Goal: Task Accomplishment & Management: Manage account settings

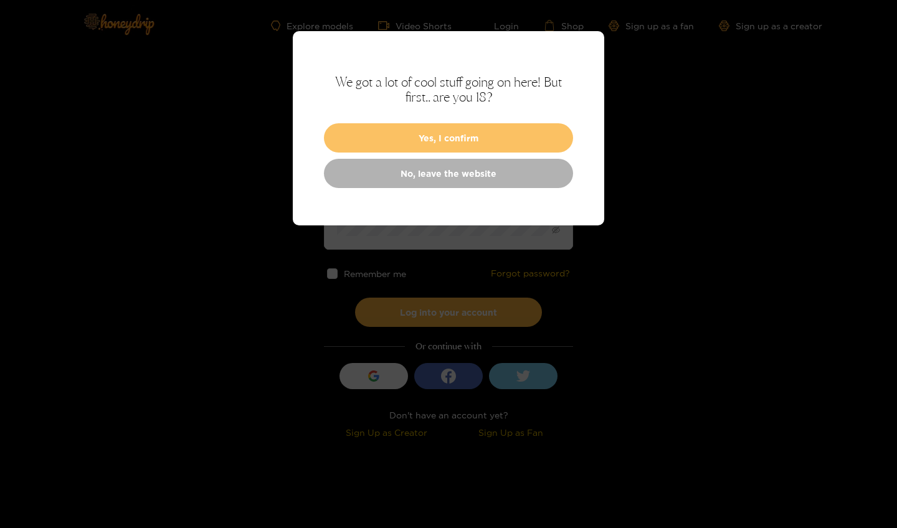
click at [479, 138] on button "Yes, I confirm" at bounding box center [448, 137] width 249 height 29
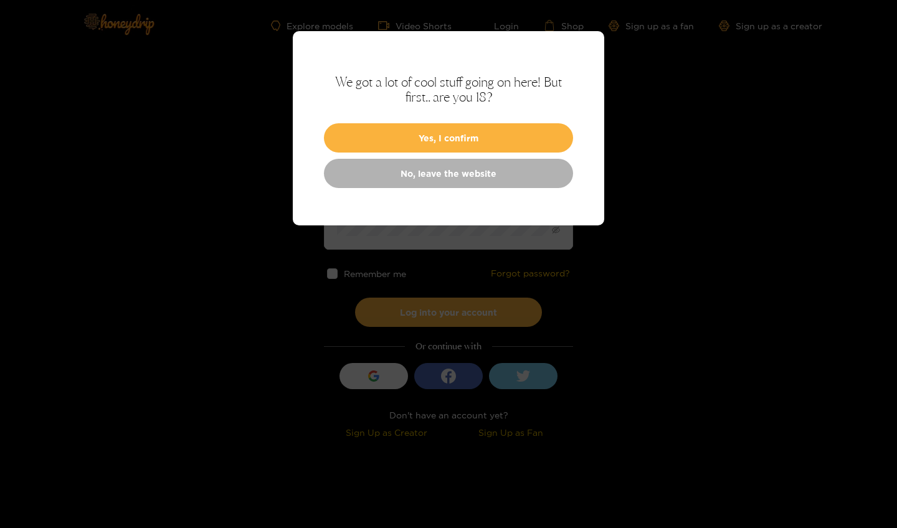
type input "*********"
click at [449, 312] on button "Log into your account" at bounding box center [448, 312] width 187 height 29
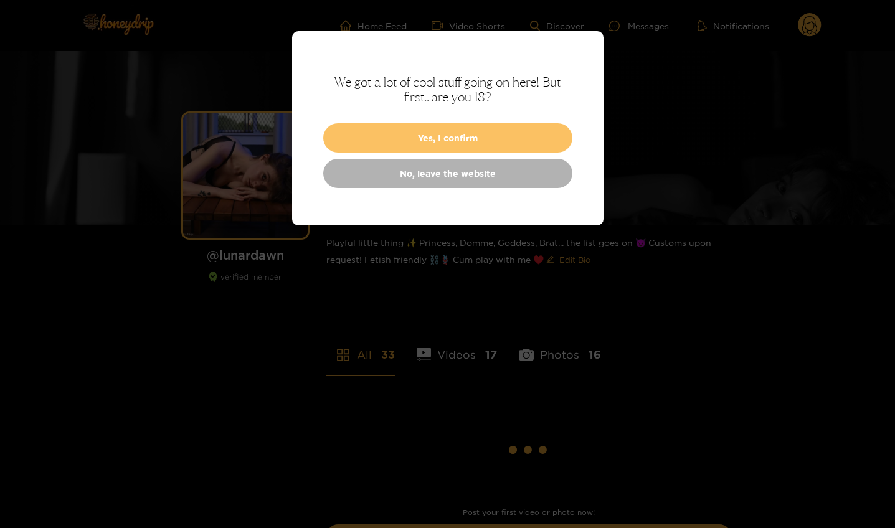
click at [526, 143] on button "Yes, I confirm" at bounding box center [447, 137] width 249 height 29
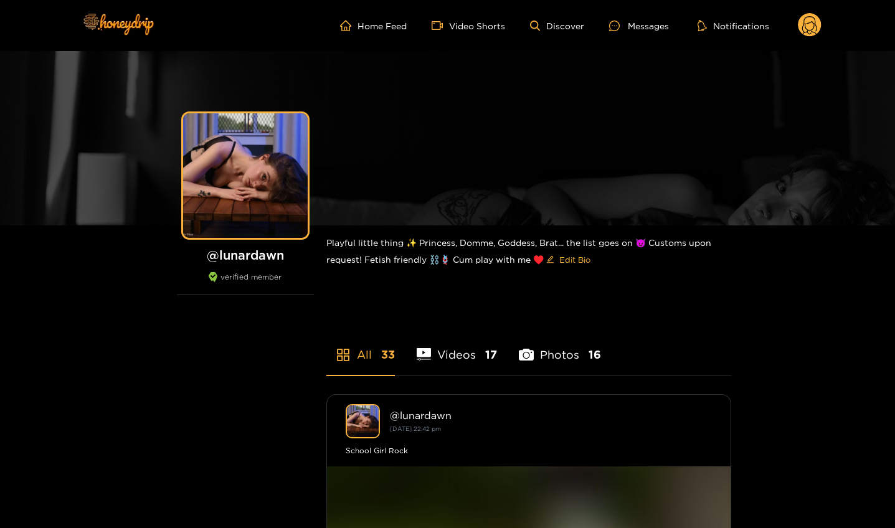
click at [796, 29] on ul "Home Feed Video Shorts Discover Messages Notifications" at bounding box center [581, 25] width 482 height 25
click at [820, 26] on circle at bounding box center [810, 25] width 24 height 24
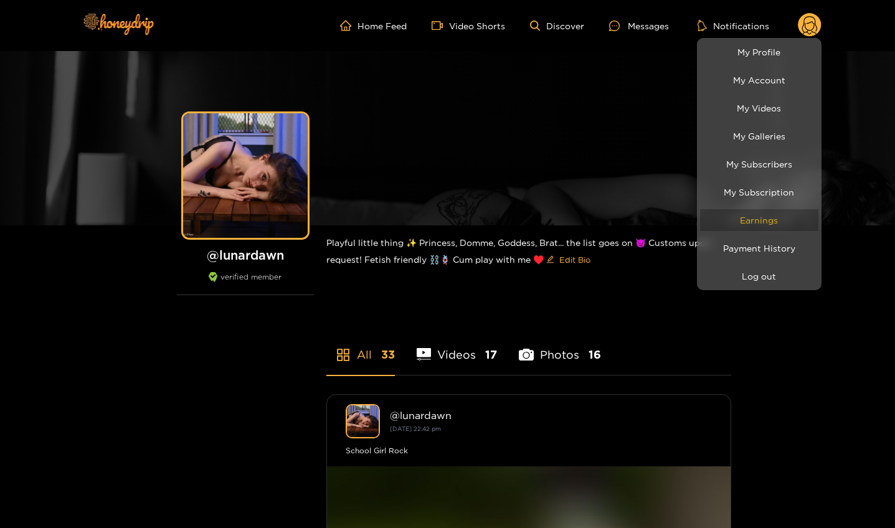
click at [765, 229] on link "Earnings" at bounding box center [759, 220] width 118 height 22
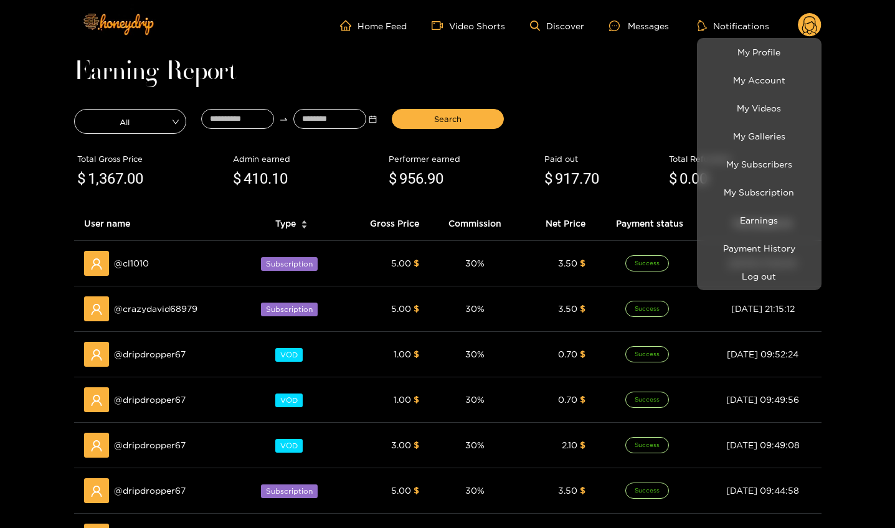
click at [626, 88] on div at bounding box center [447, 264] width 895 height 528
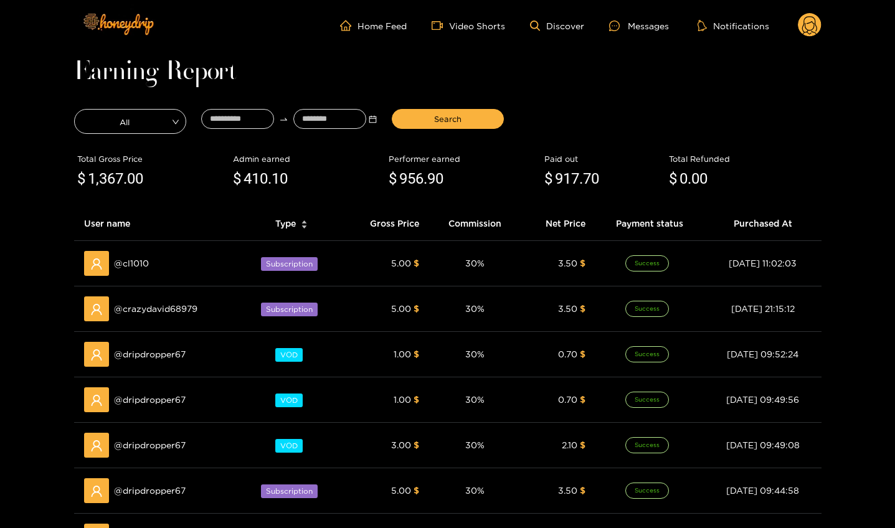
click at [379, 35] on ul "Home Feed Video Shorts Discover Messages Notifications" at bounding box center [581, 25] width 482 height 25
click at [379, 27] on link "Home Feed" at bounding box center [373, 25] width 67 height 11
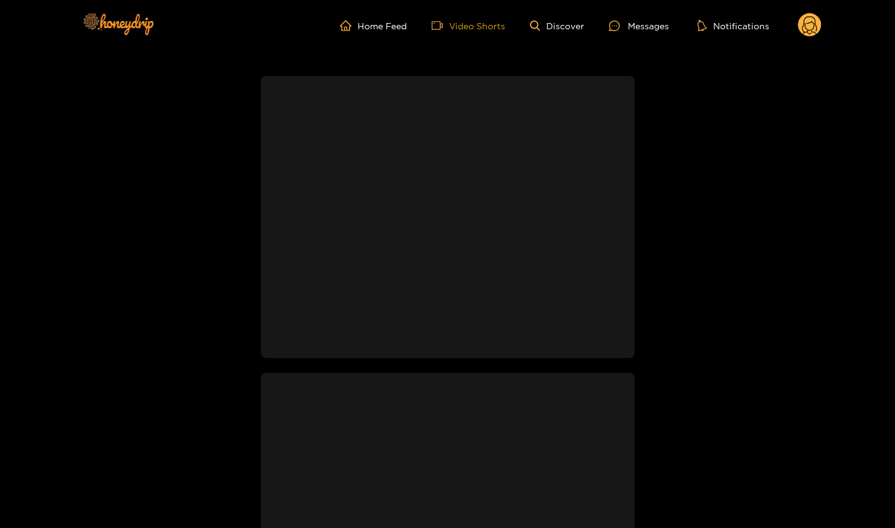
click at [485, 28] on link "Video Shorts" at bounding box center [469, 25] width 74 height 11
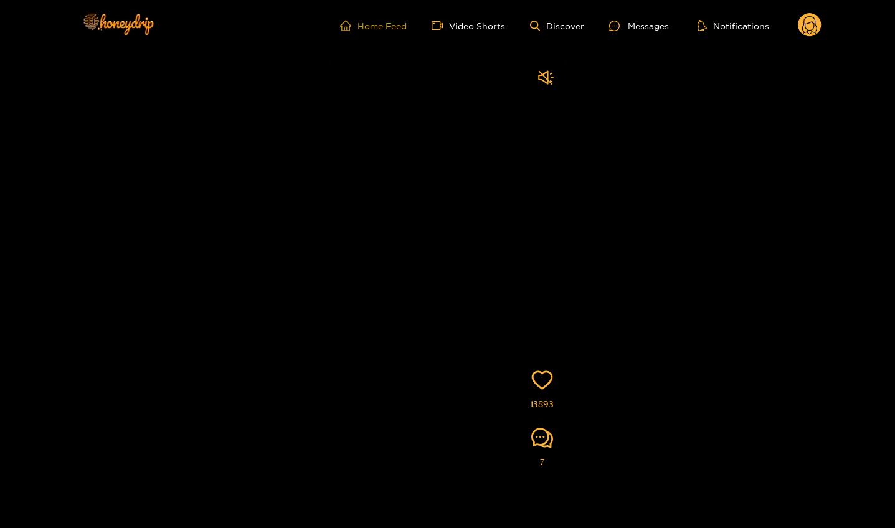
click at [377, 31] on link "Home Feed" at bounding box center [373, 25] width 67 height 11
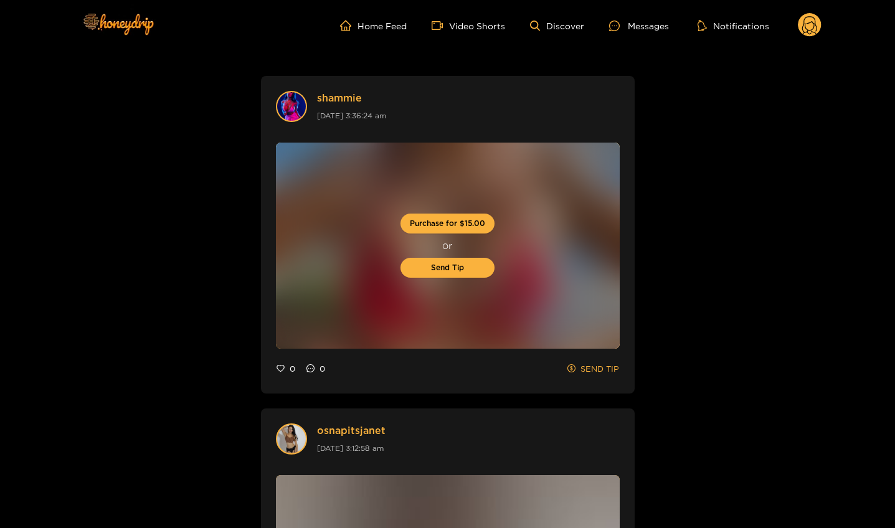
click at [816, 34] on circle at bounding box center [810, 25] width 24 height 24
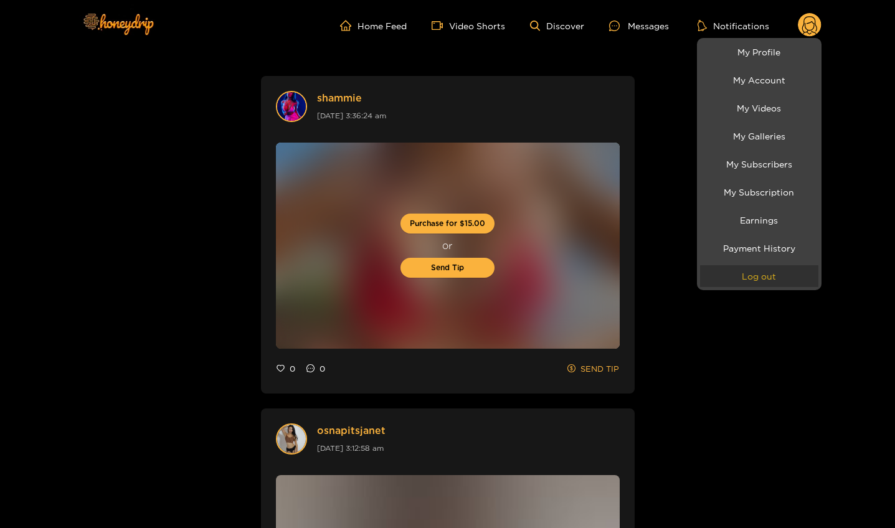
click at [754, 275] on button "Log out" at bounding box center [759, 276] width 118 height 22
